Goal: Task Accomplishment & Management: Manage account settings

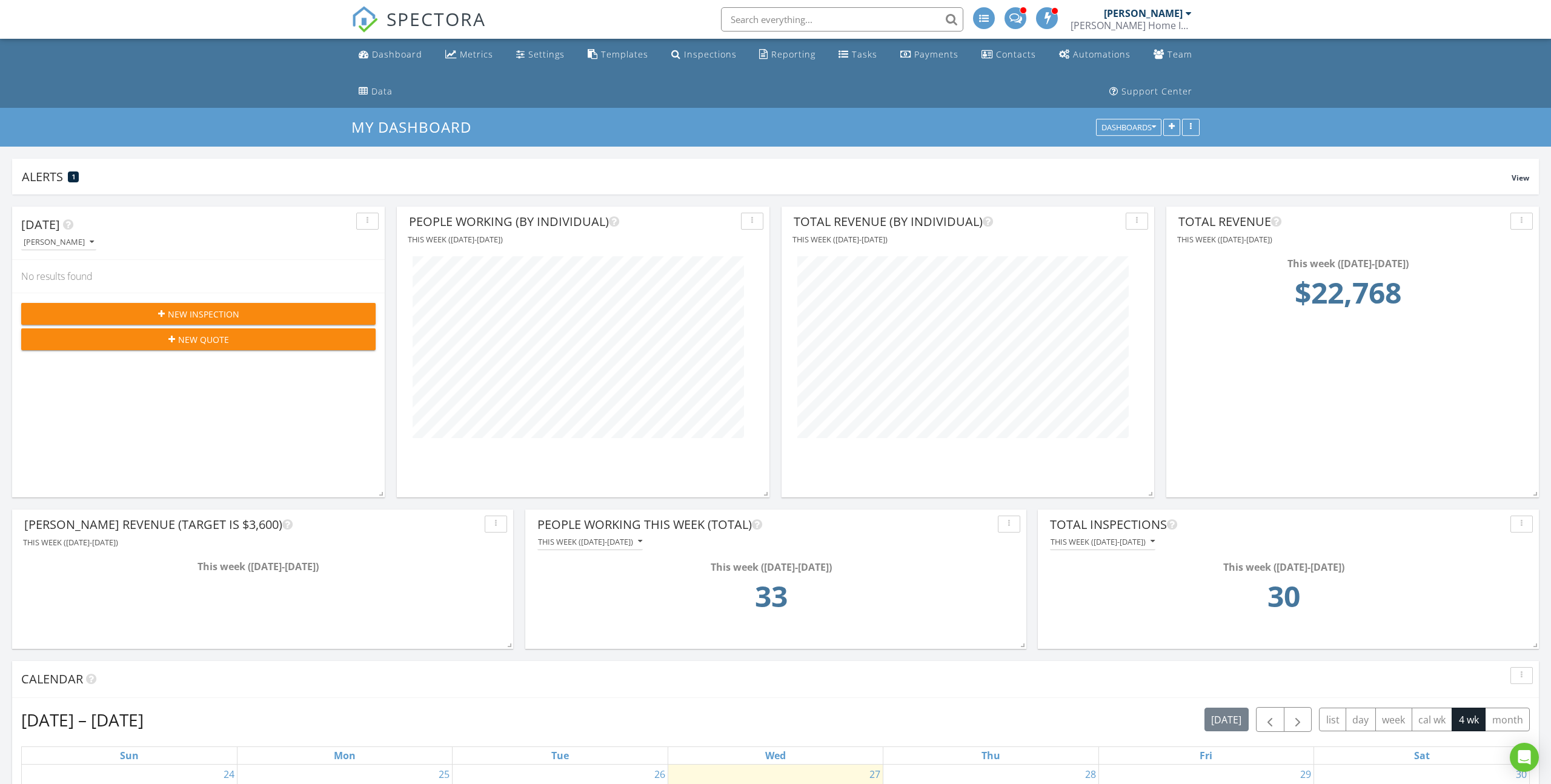
scroll to position [69, 0]
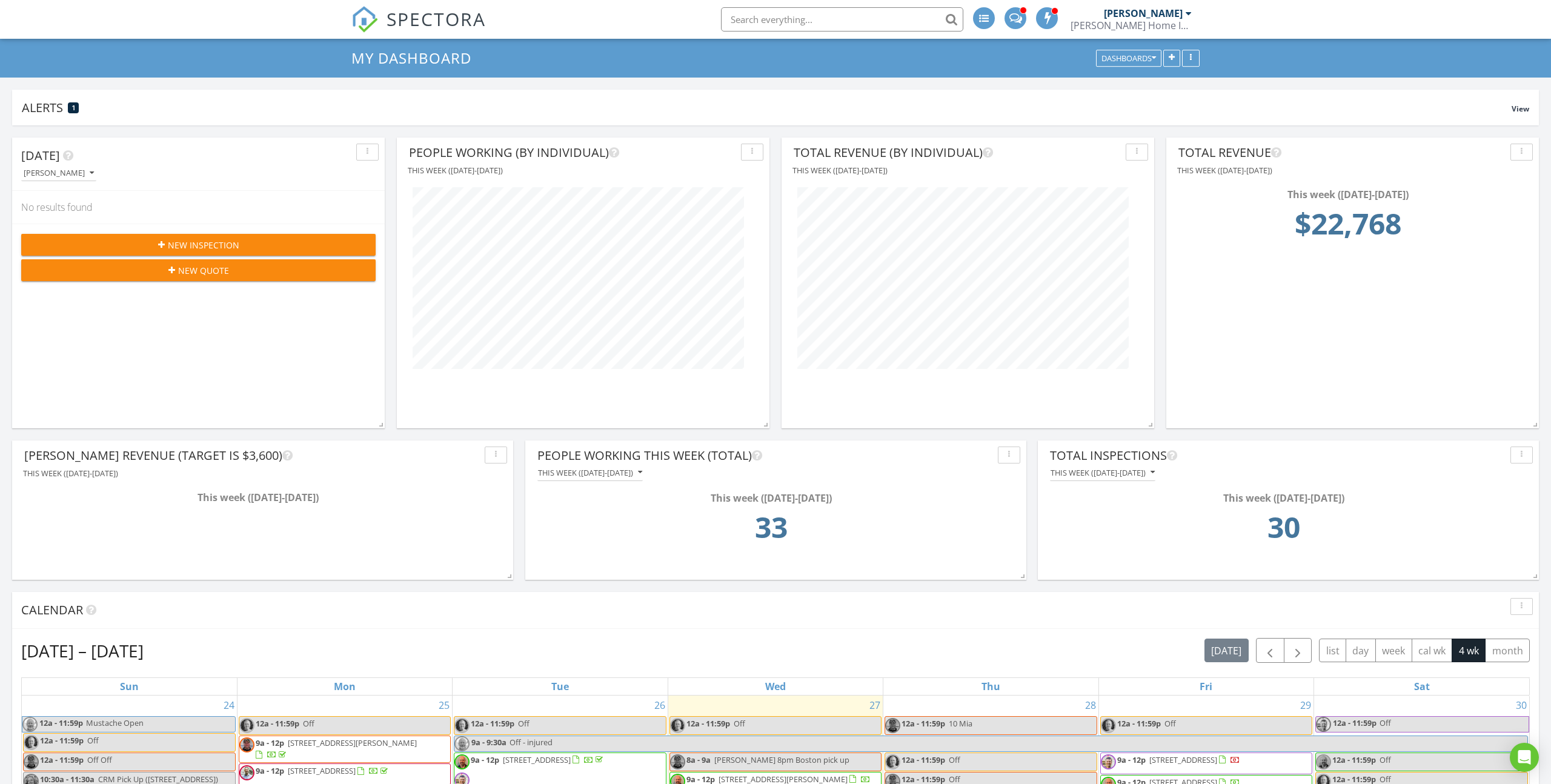
click at [520, 638] on div "Aug 24 – Sep 20, 2025 today list day week cal wk 4 wk month" at bounding box center [776, 650] width 1509 height 25
click at [520, 638] on div "Aug 24 – Sep 20, 2025 today list day week cal wk 4 wk month" at bounding box center [776, 650] width 1509 height 25
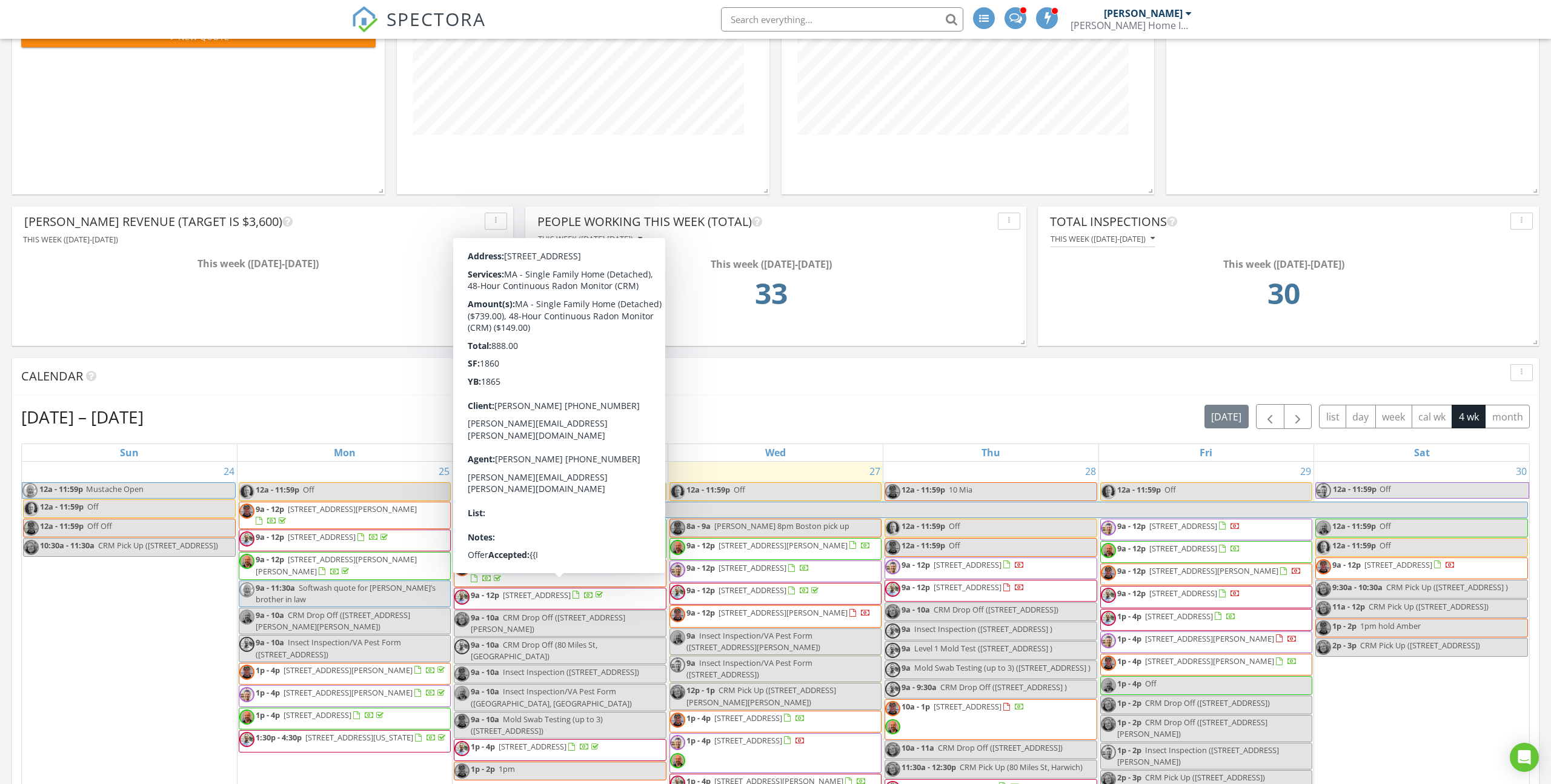
click at [546, 594] on span "[STREET_ADDRESS]" at bounding box center [537, 595] width 67 height 11
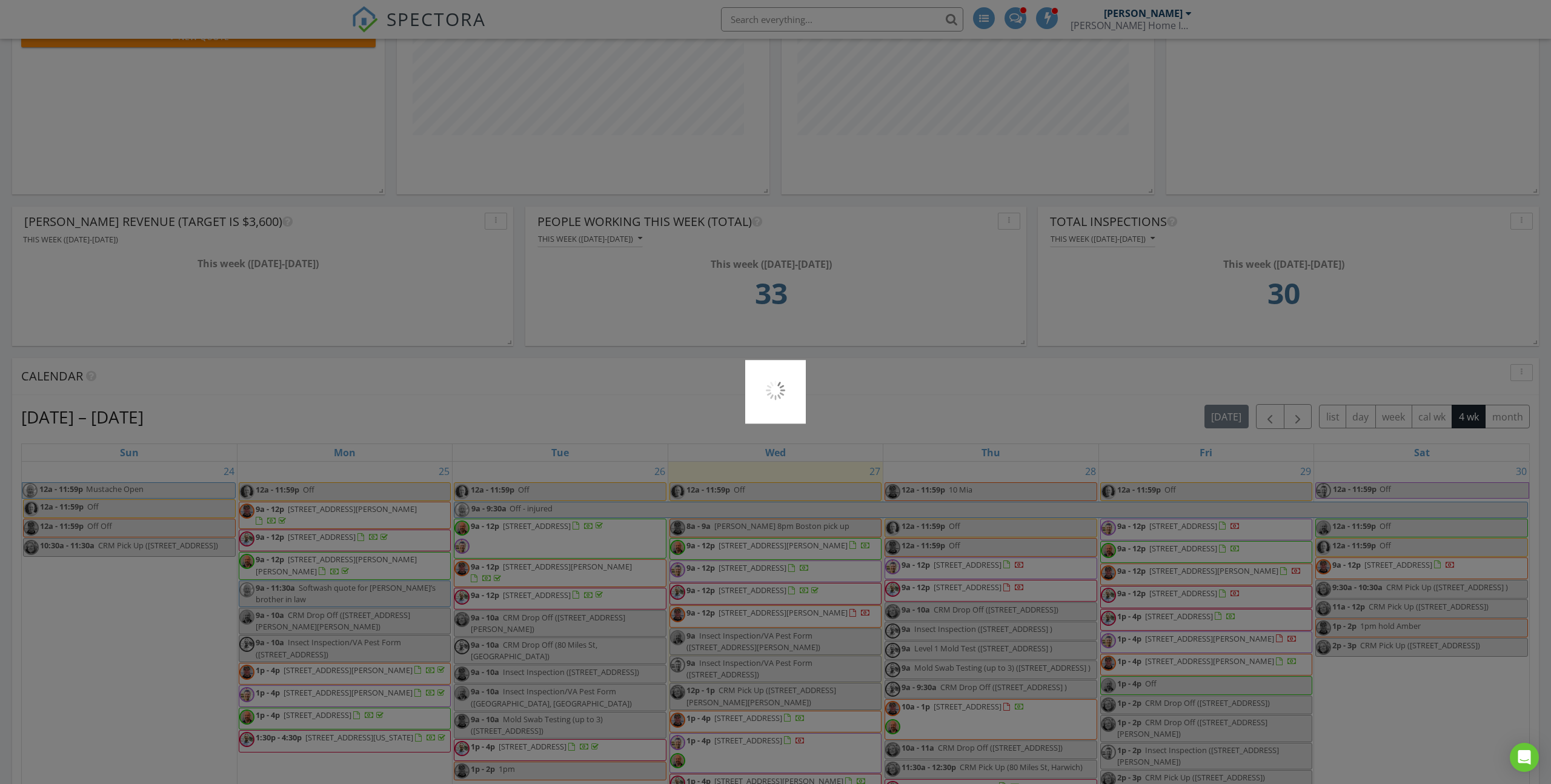
scroll to position [304, 0]
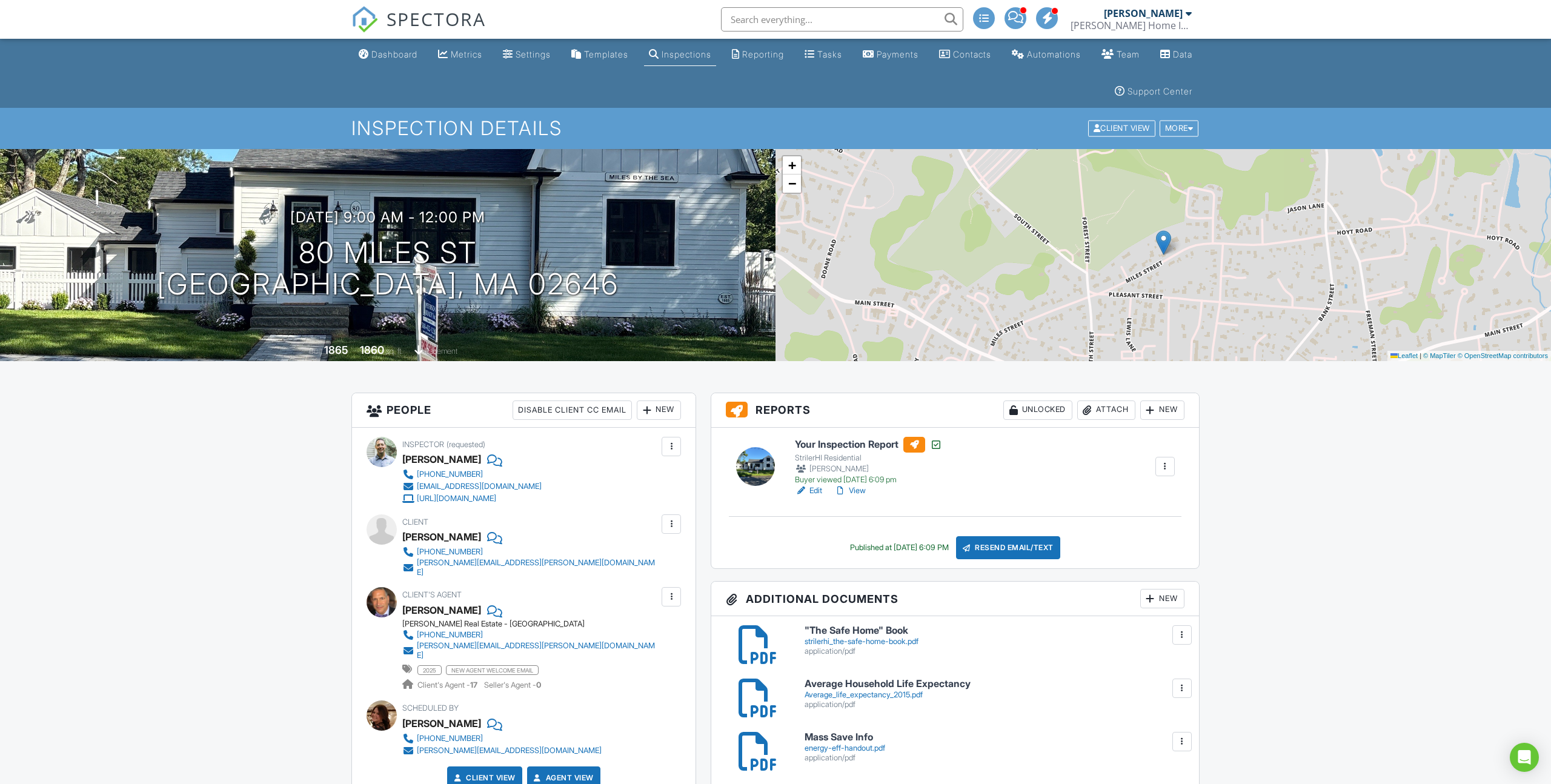
click at [659, 411] on div "New" at bounding box center [658, 410] width 44 height 19
click at [681, 536] on li "Listing Agent" at bounding box center [702, 538] width 119 height 30
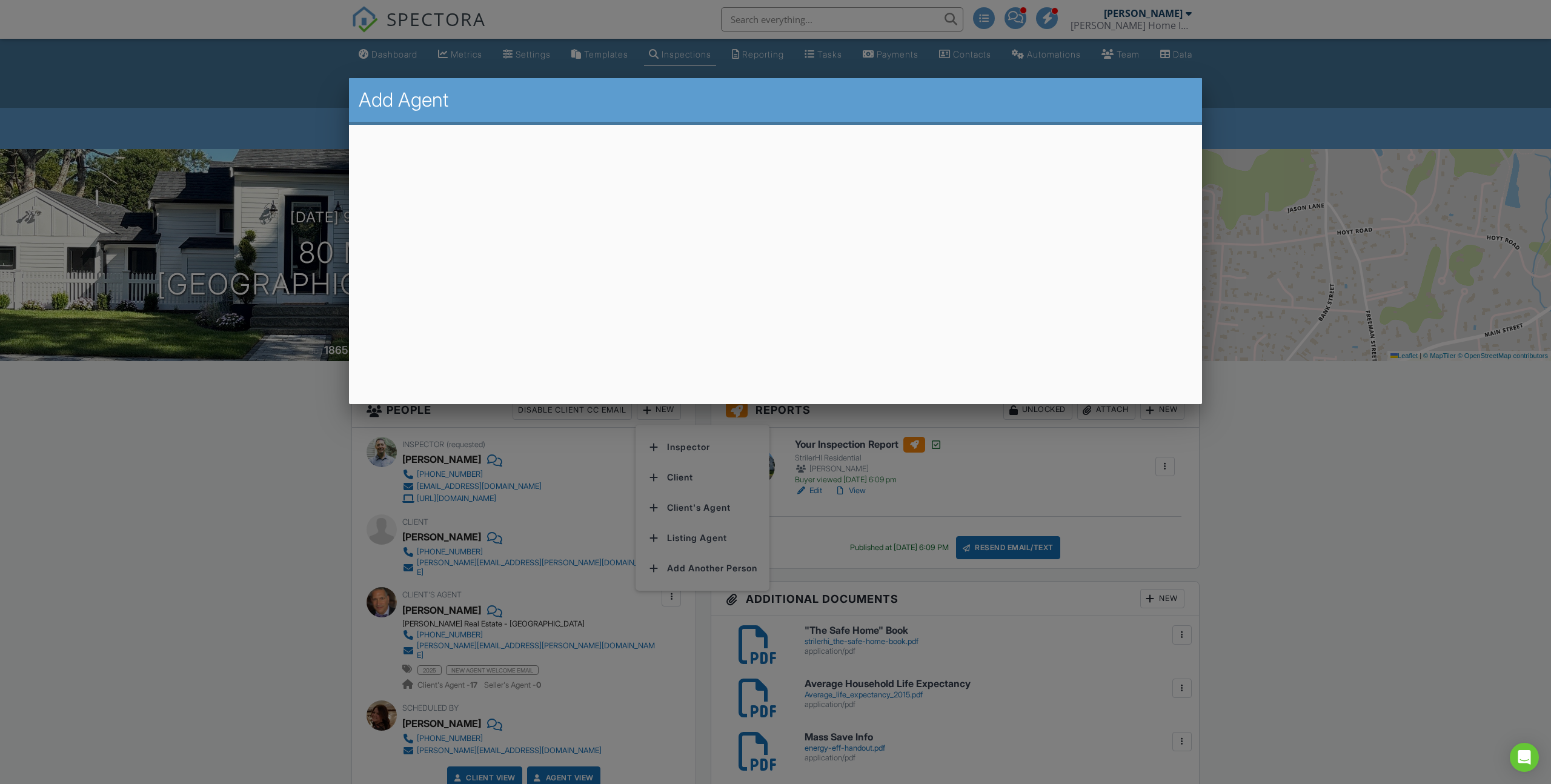
click at [675, 537] on div at bounding box center [776, 430] width 1551 height 980
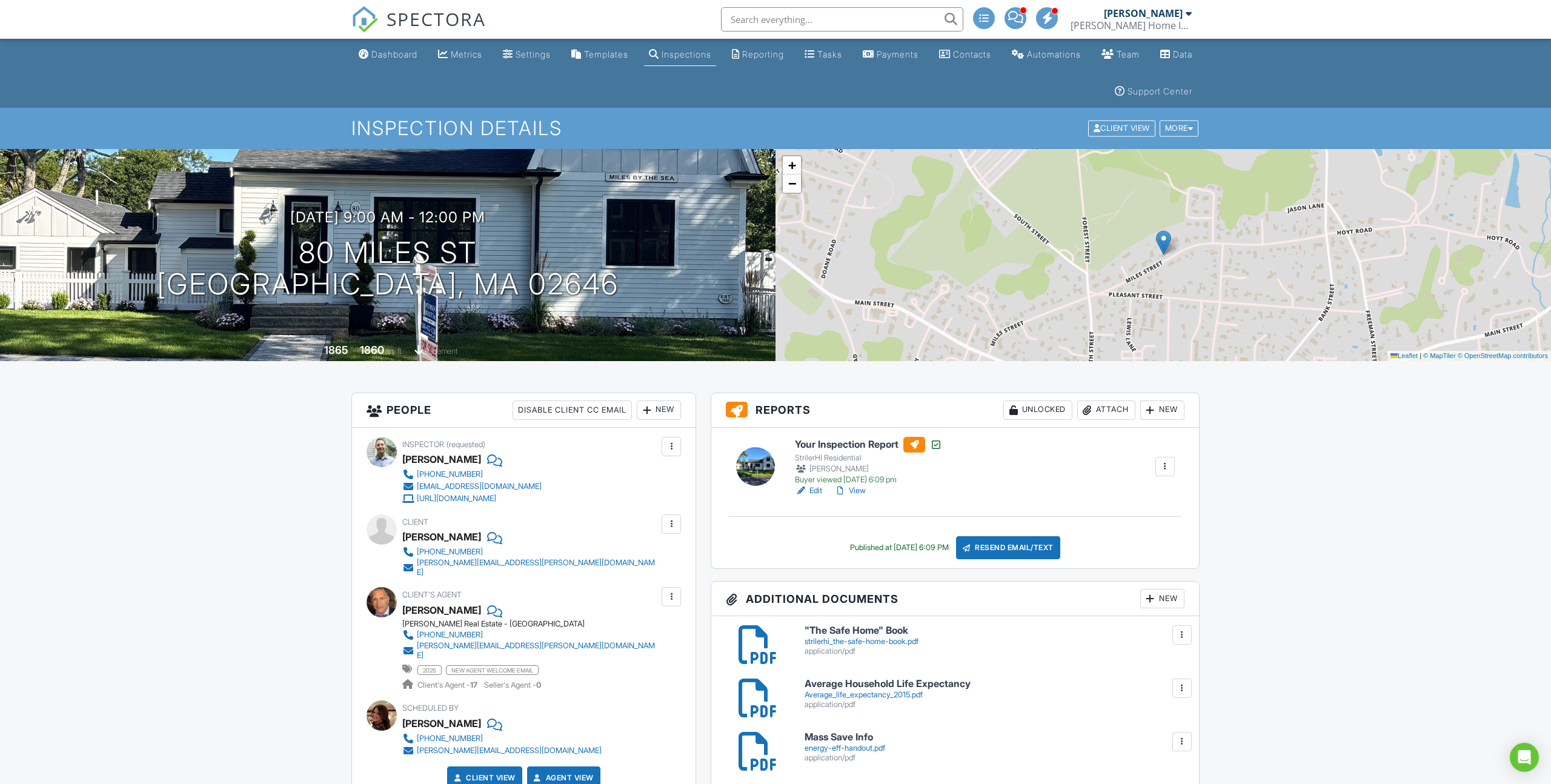
click at [668, 413] on div "New" at bounding box center [658, 410] width 44 height 19
click at [674, 539] on li "Listing Agent" at bounding box center [702, 538] width 119 height 30
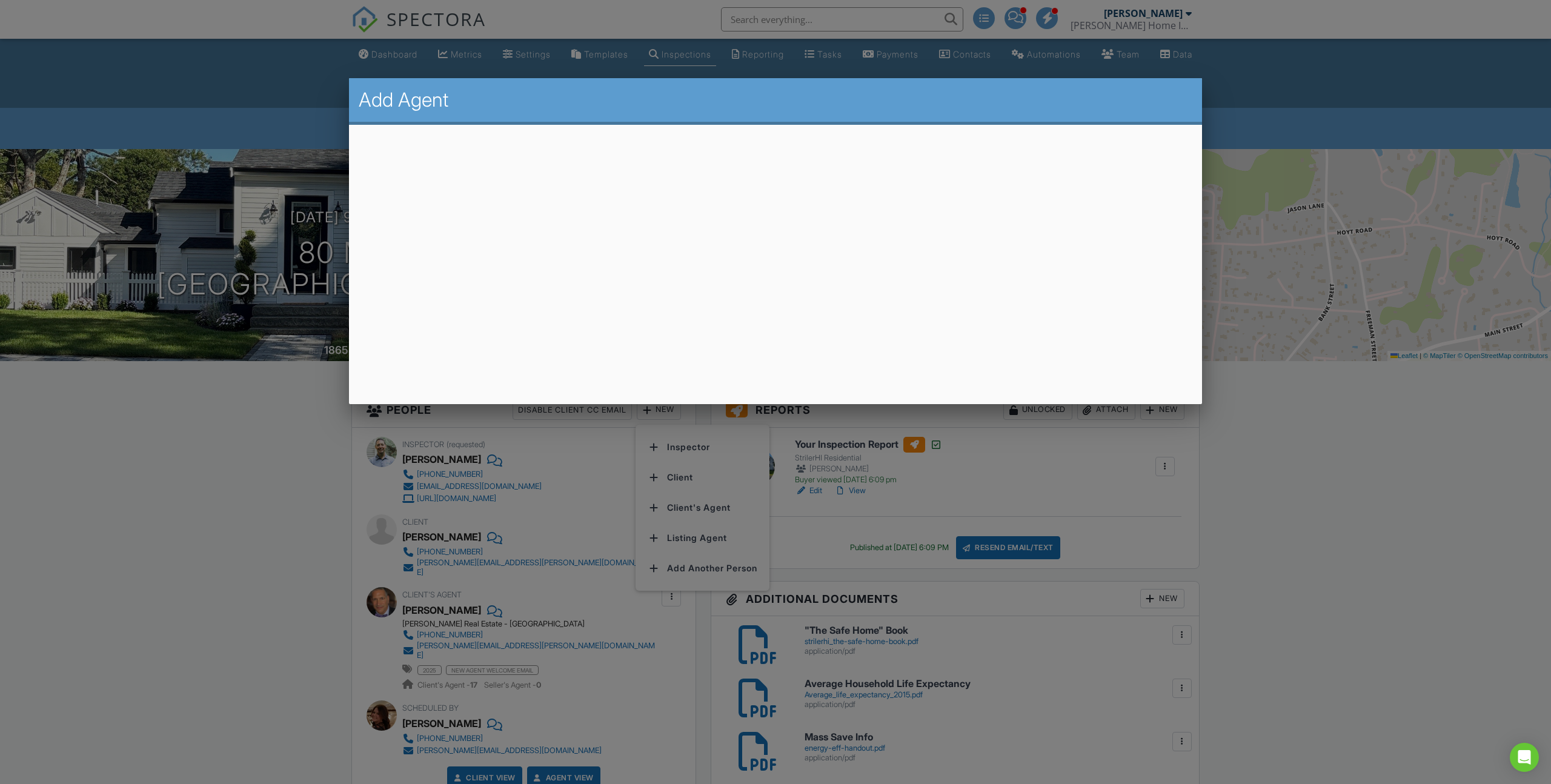
click at [703, 539] on div at bounding box center [776, 430] width 1551 height 980
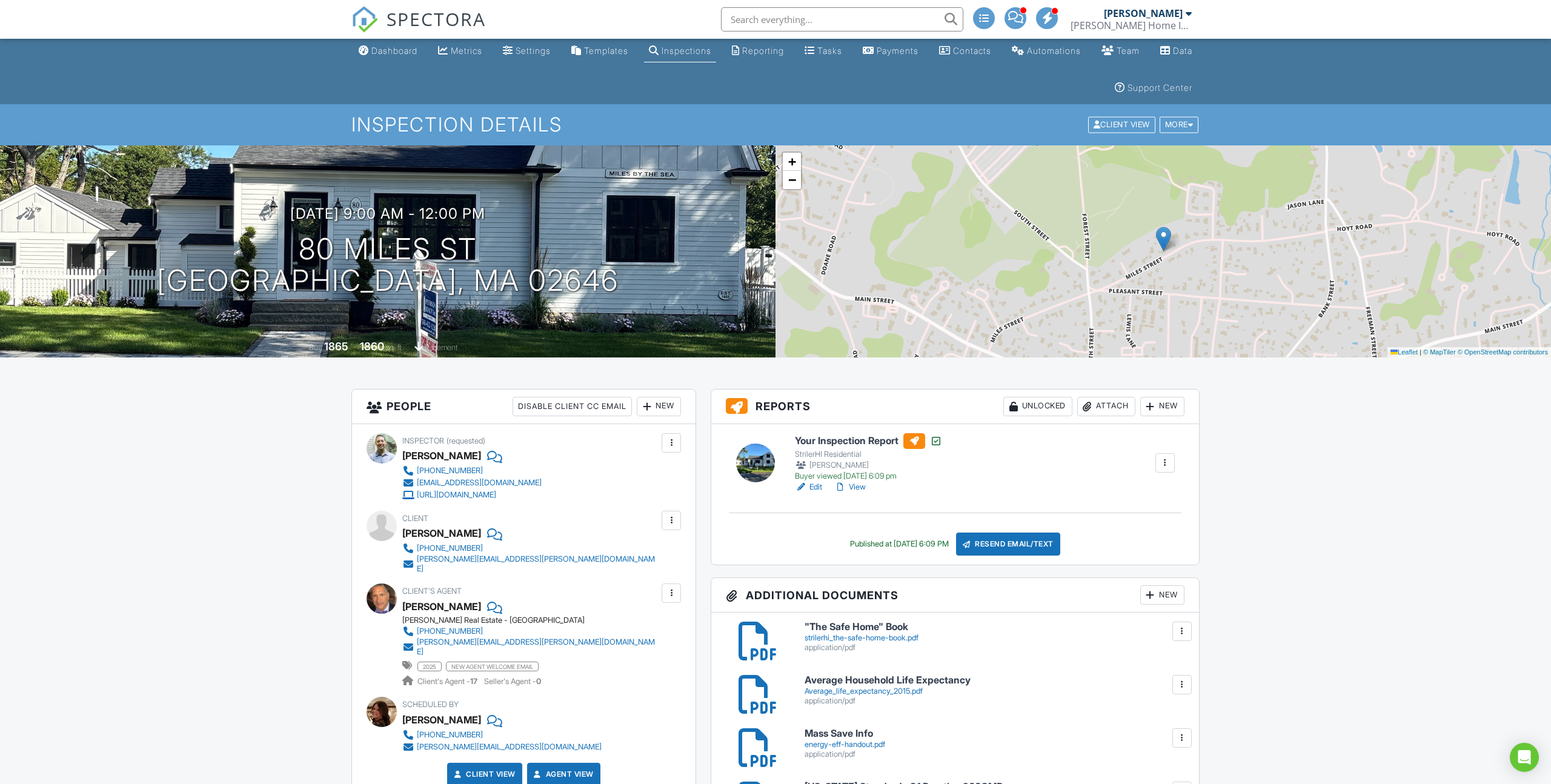
scroll to position [4, 0]
click at [656, 412] on div "New" at bounding box center [658, 405] width 44 height 19
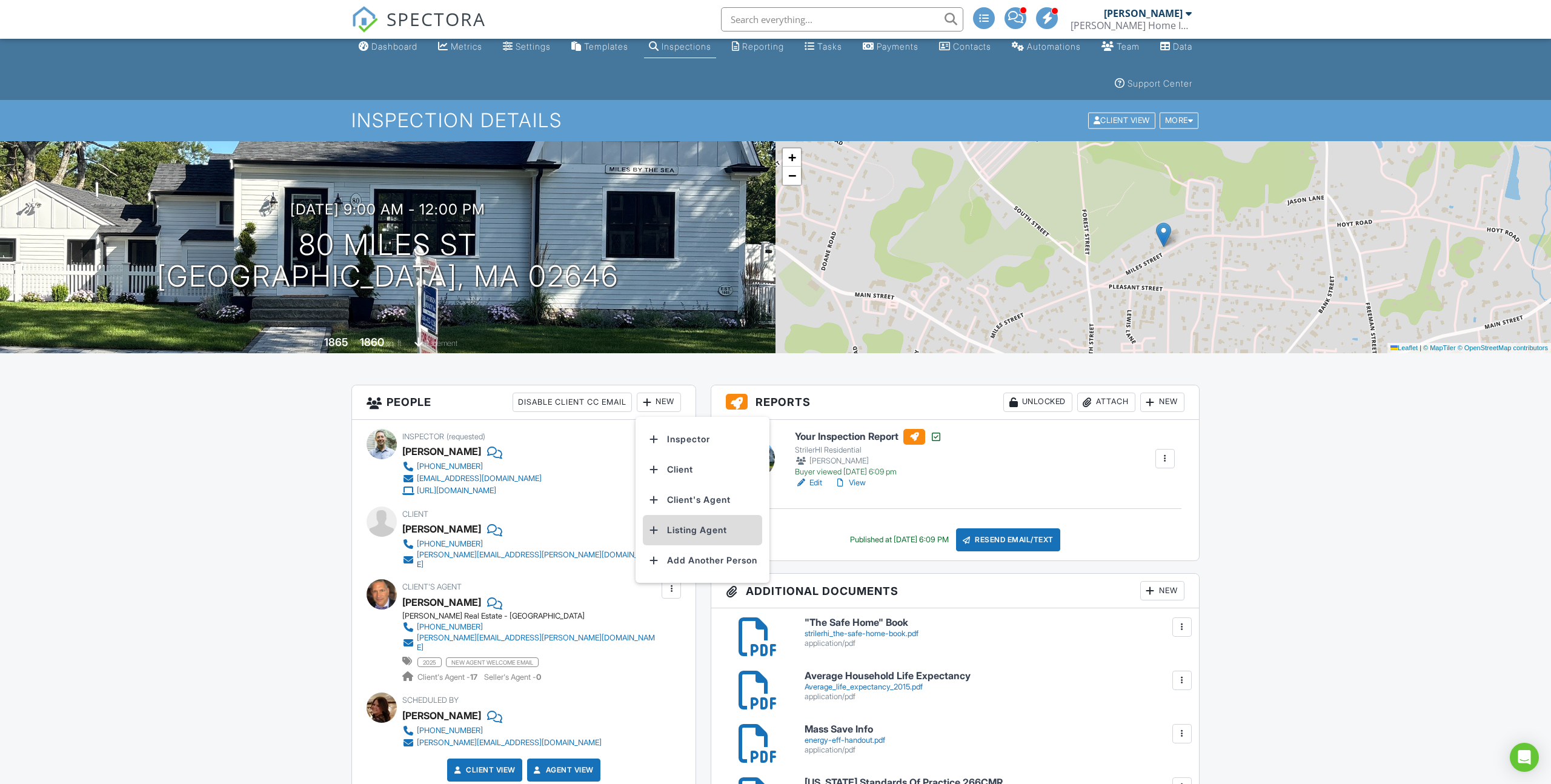
scroll to position [9, 0]
click at [692, 530] on li "Listing Agent" at bounding box center [702, 529] width 119 height 30
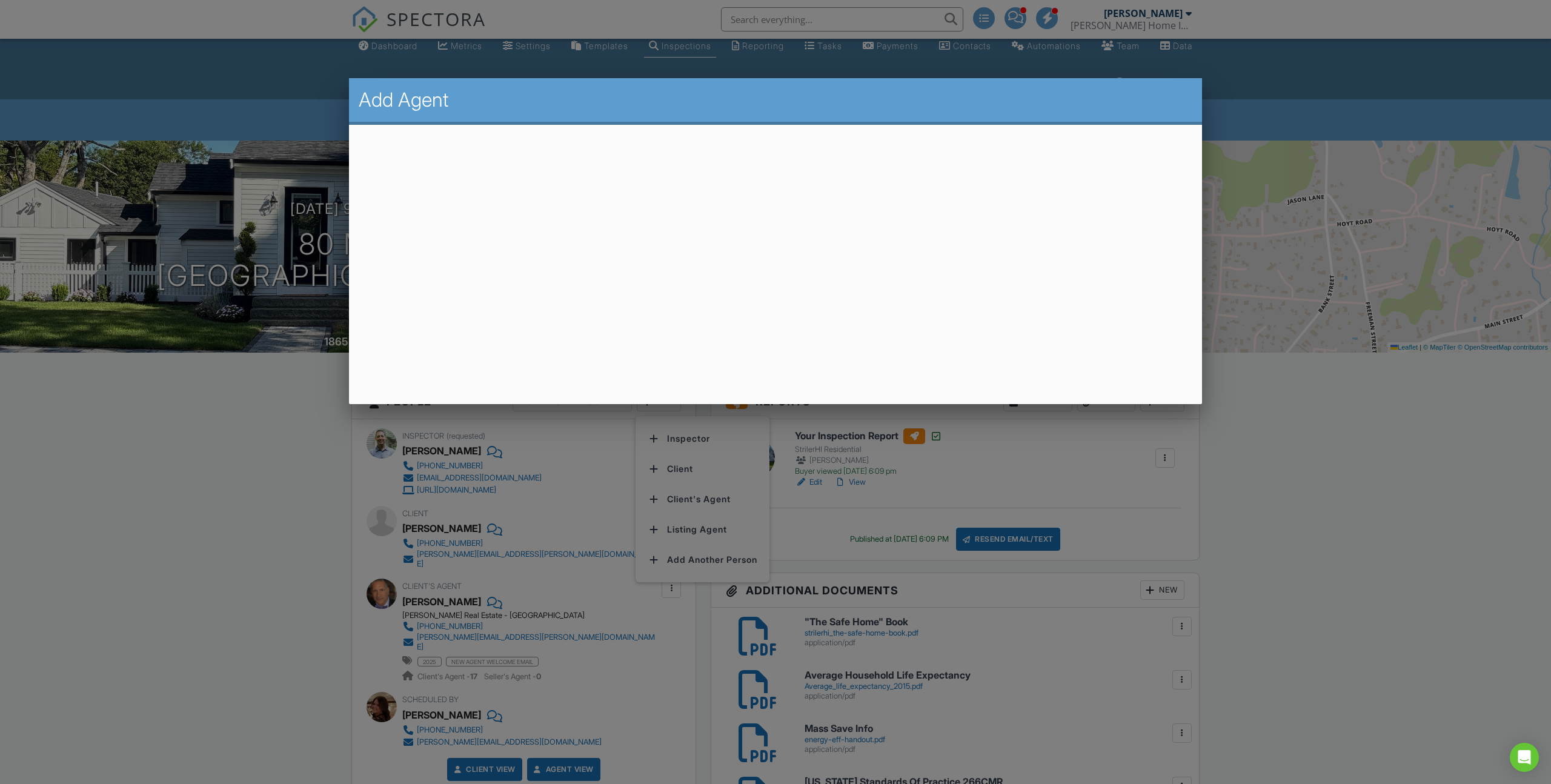
click at [239, 446] on div at bounding box center [776, 430] width 1551 height 980
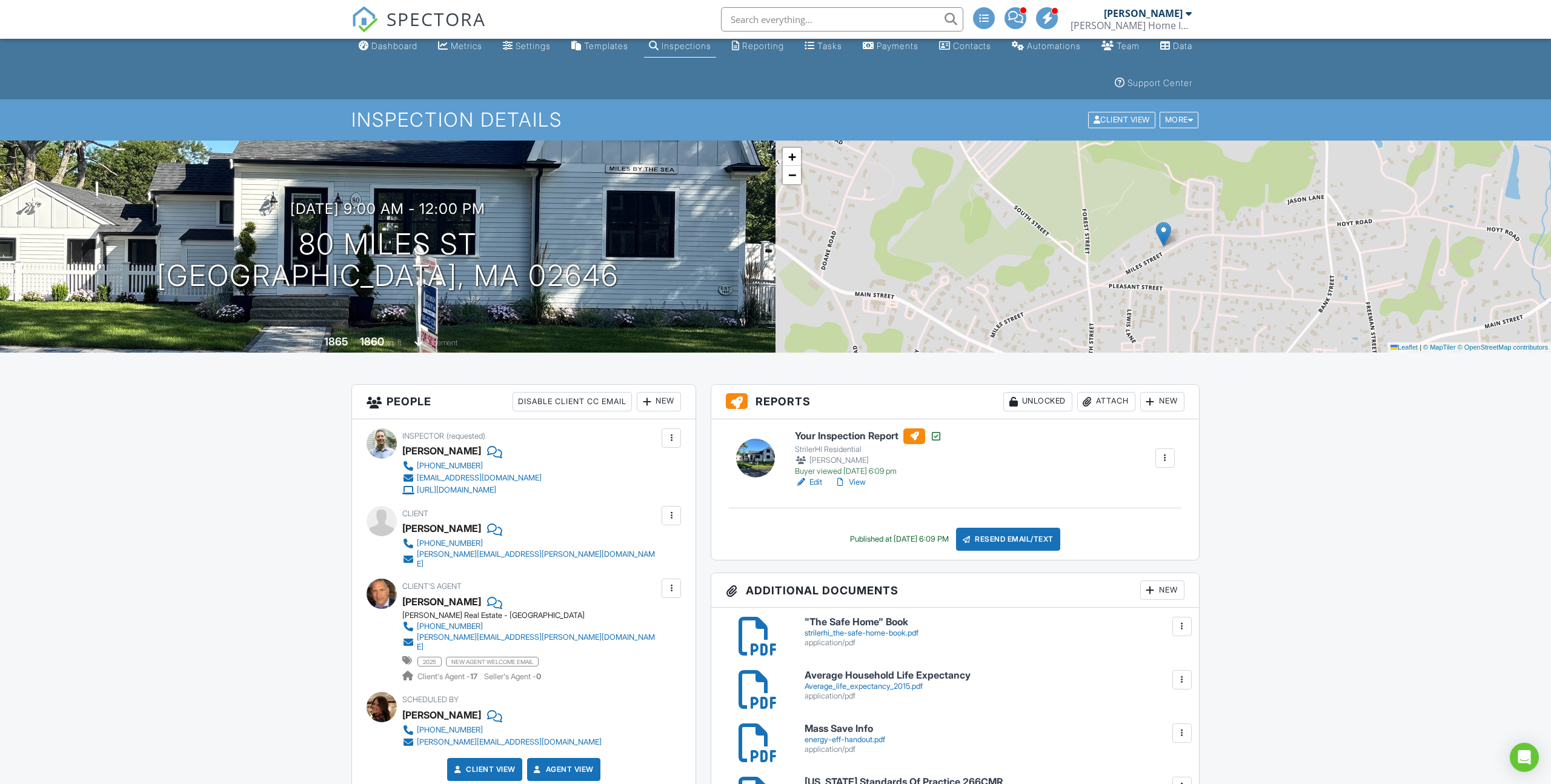
drag, startPoint x: 1122, startPoint y: 404, endPoint x: 1053, endPoint y: 379, distance: 73.4
click at [1122, 404] on div "Attach" at bounding box center [1106, 401] width 58 height 19
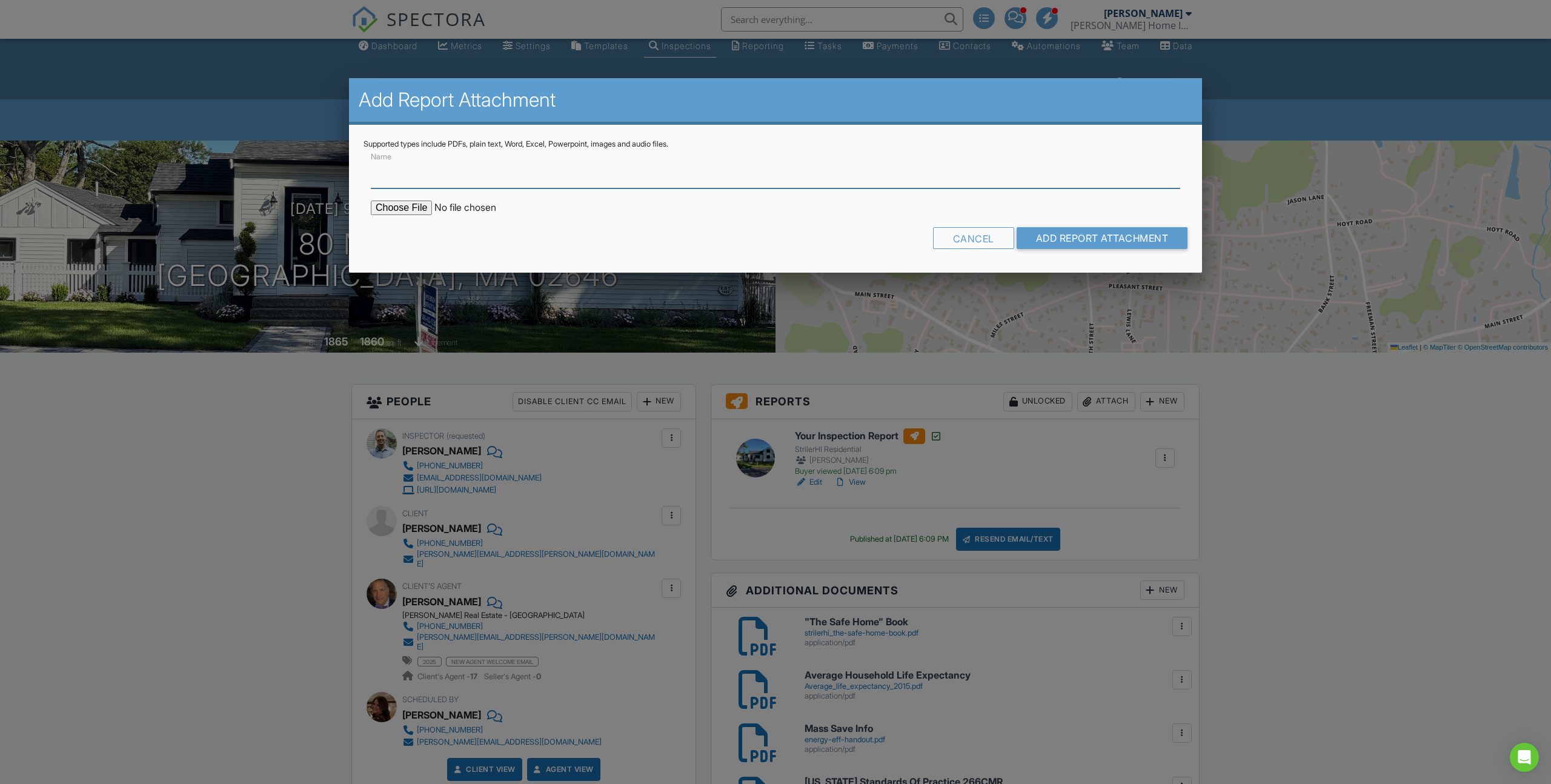
type input "Radon Test Results"
click at [406, 207] on input "file" at bounding box center [474, 207] width 206 height 15
type input "C:\fakepath\80 Miles St., Harwich.pdf"
drag, startPoint x: 1108, startPoint y: 239, endPoint x: 994, endPoint y: 270, distance: 118.1
click at [1108, 239] on input "Add Report Attachment" at bounding box center [1102, 238] width 171 height 22
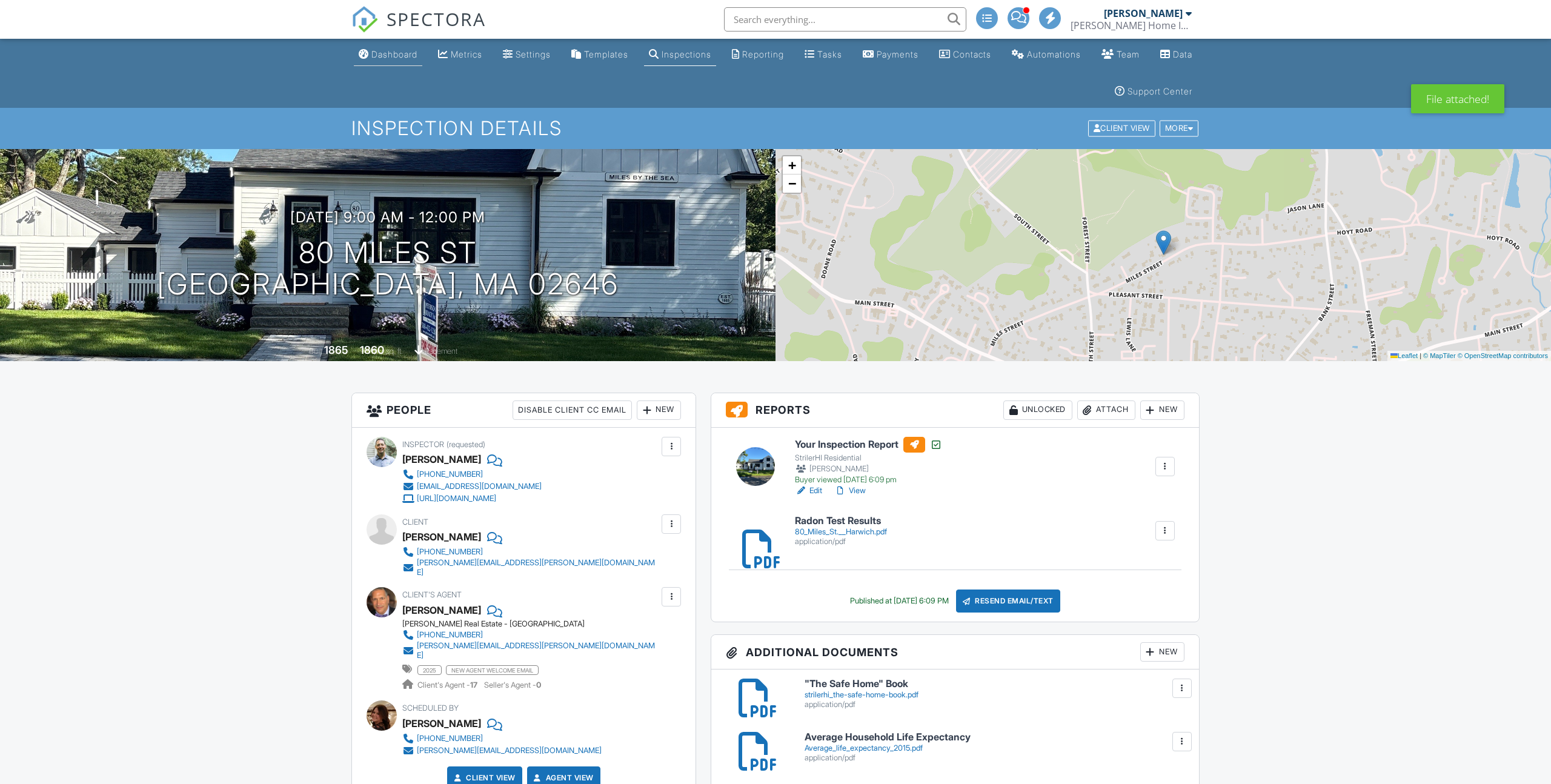
click at [377, 56] on div "Dashboard" at bounding box center [394, 54] width 46 height 10
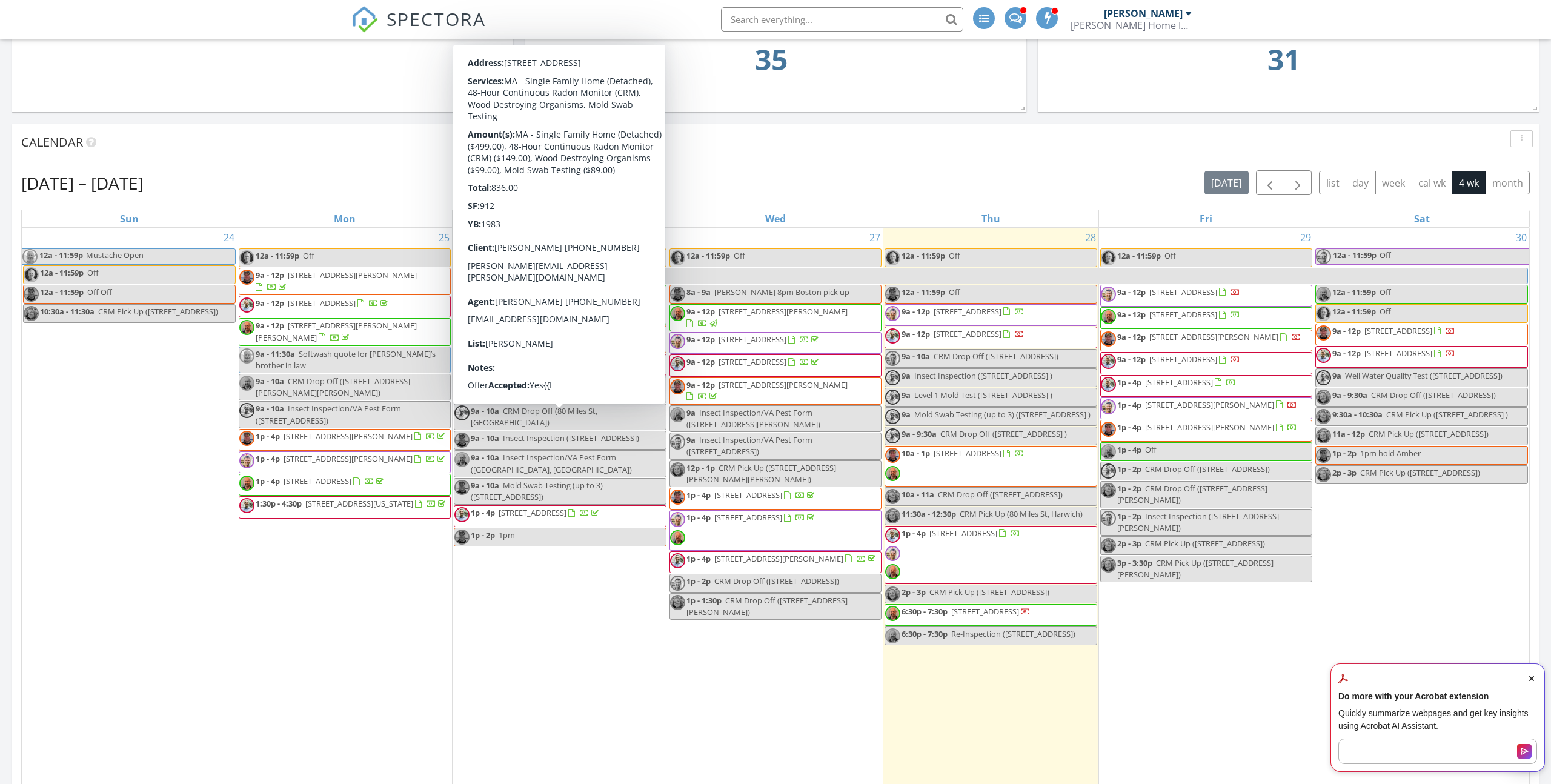
scroll to position [537, 0]
